Goal: Information Seeking & Learning: Learn about a topic

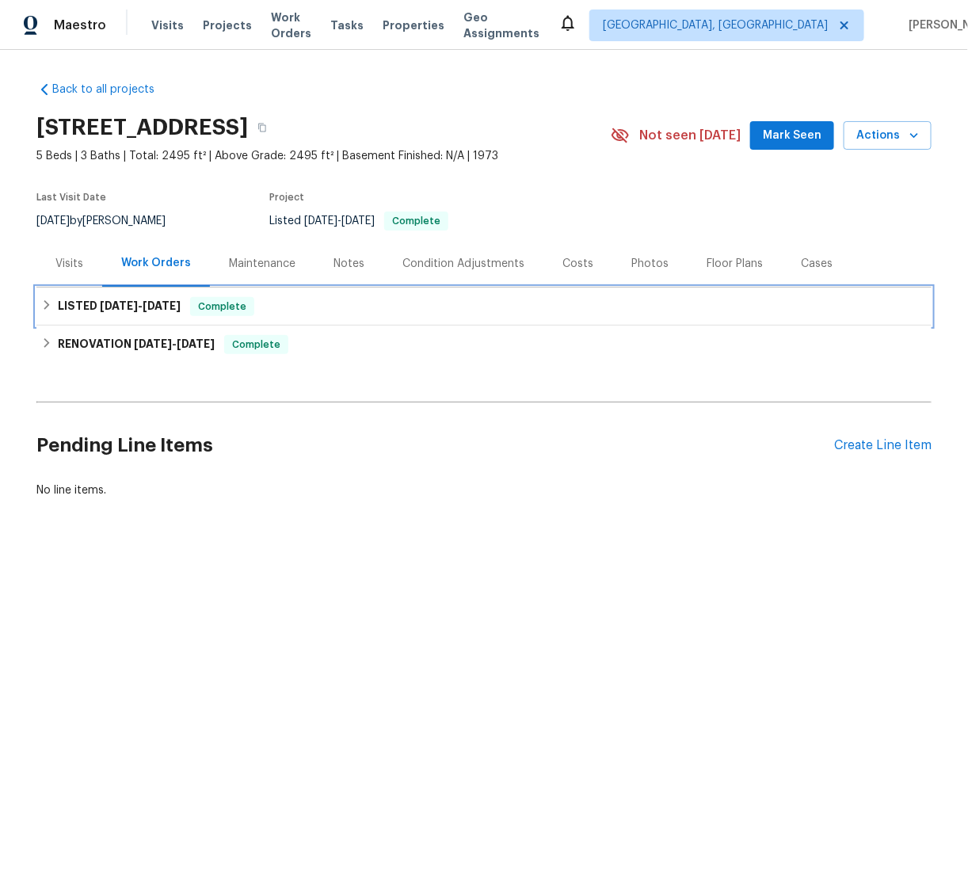
click at [58, 302] on h6 "LISTED [DATE] - [DATE]" at bounding box center [119, 306] width 123 height 19
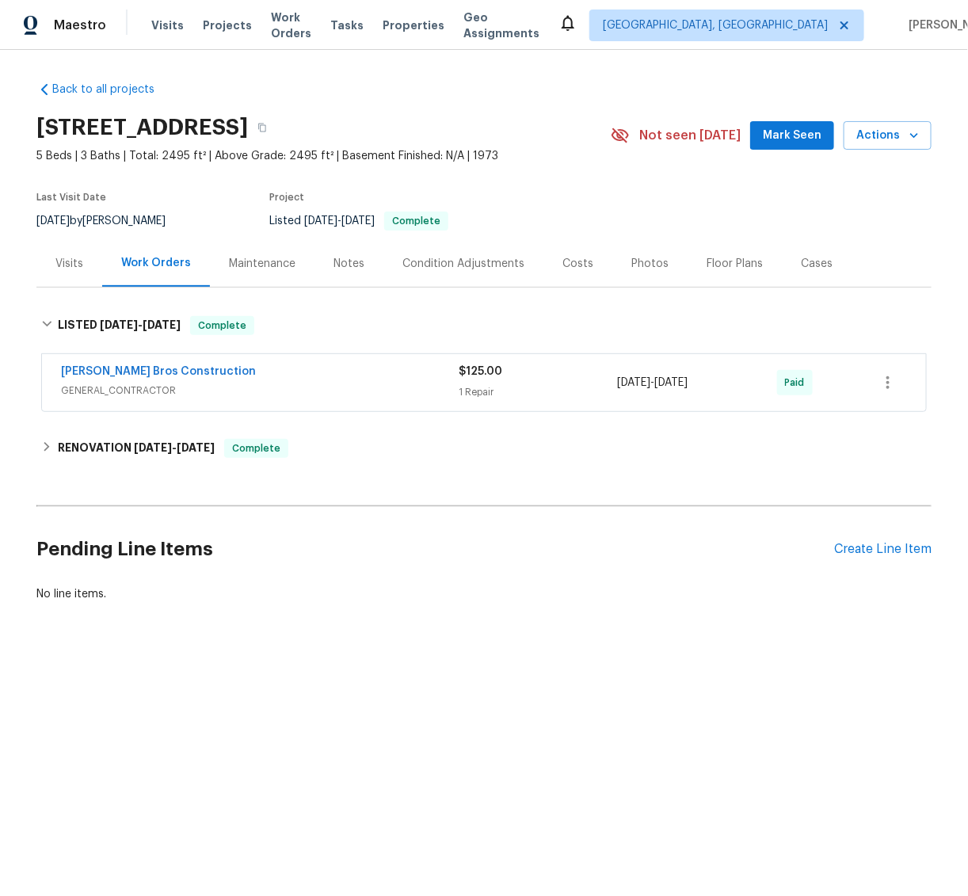
click at [524, 398] on div "1 Repair" at bounding box center [538, 392] width 159 height 16
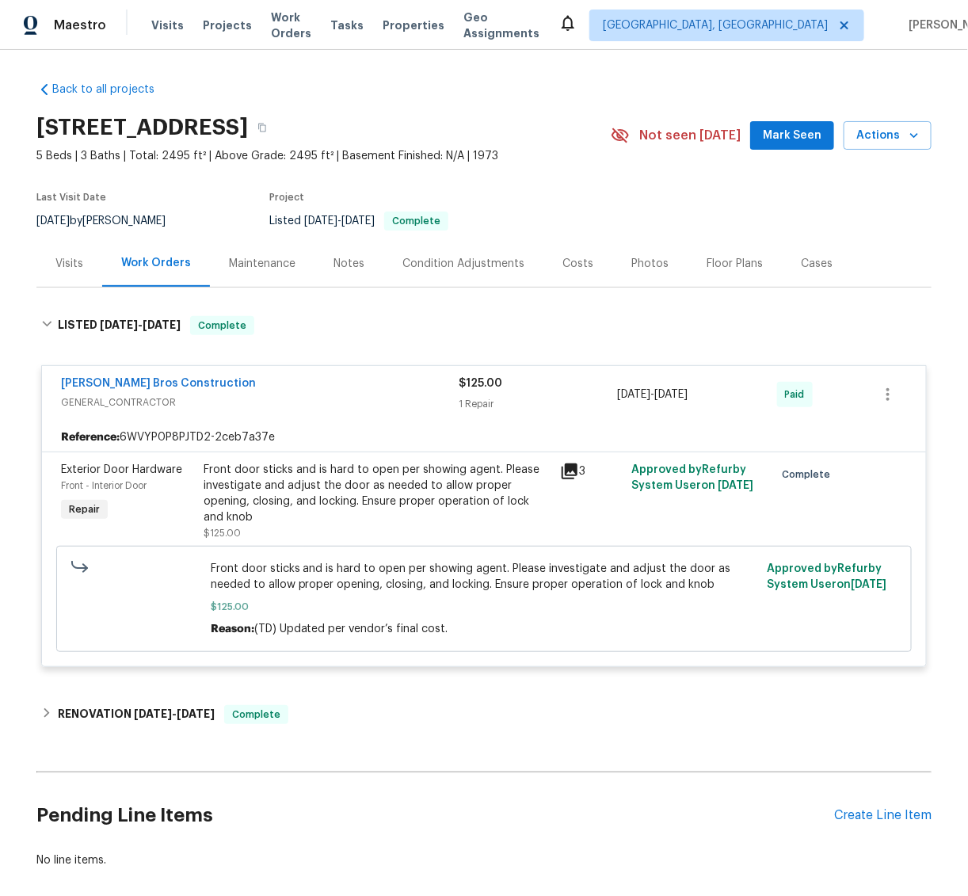
click at [567, 465] on icon at bounding box center [570, 472] width 16 height 16
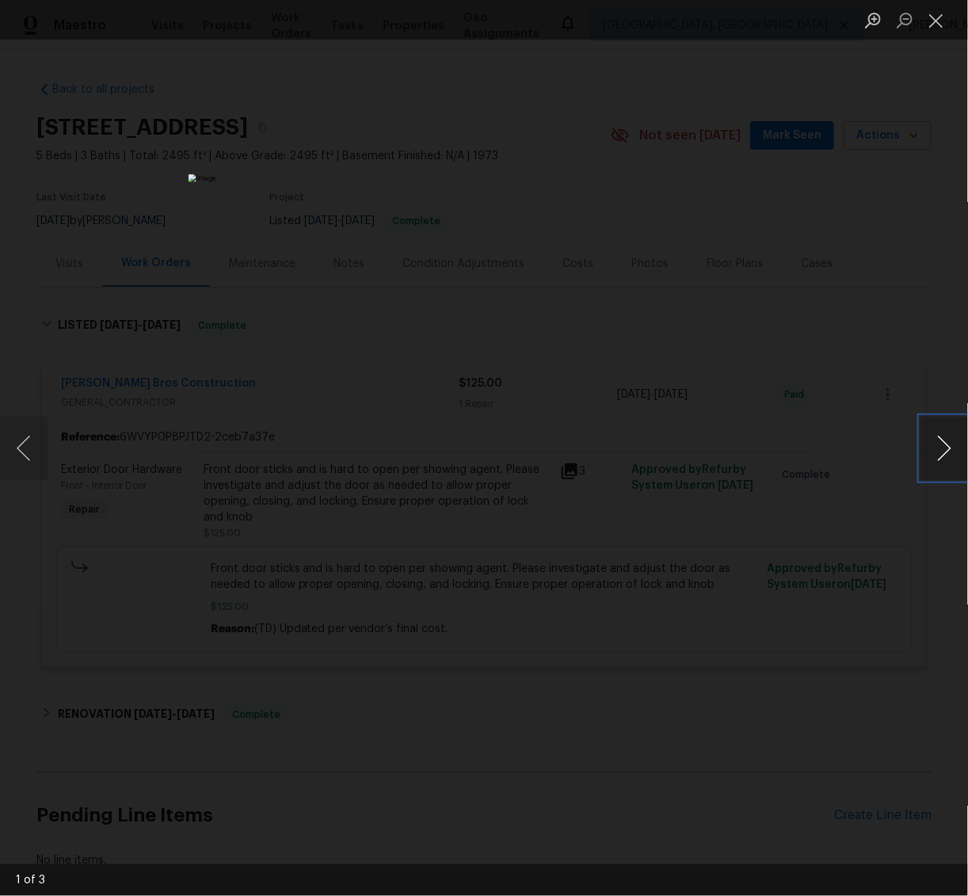
click at [945, 440] on button "Next image" at bounding box center [945, 448] width 48 height 63
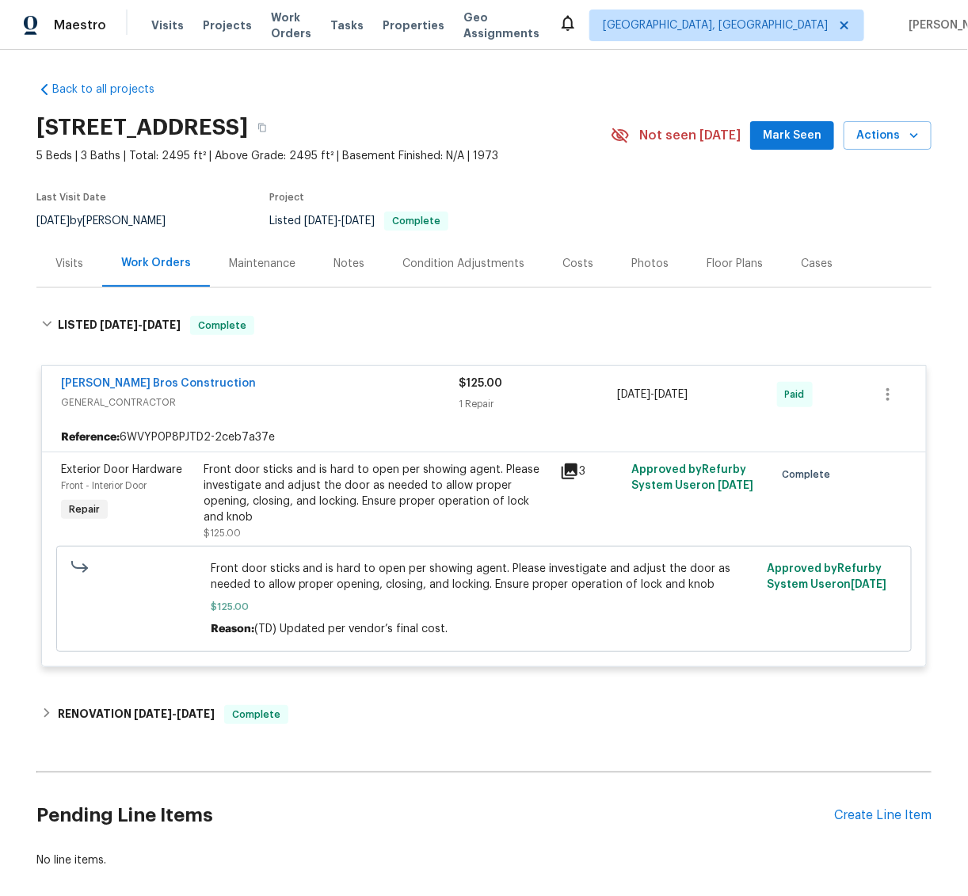
click at [334, 267] on div "Notes" at bounding box center [349, 264] width 31 height 16
